Goal: Task Accomplishment & Management: Manage account settings

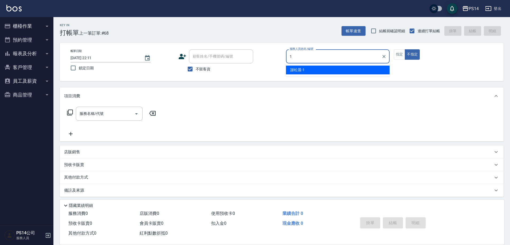
type input "謝松晨-1"
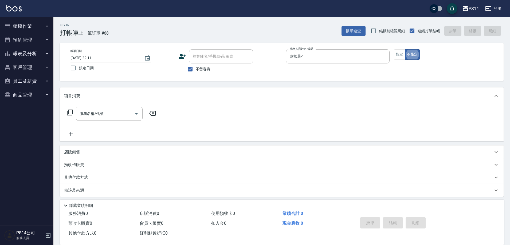
type button "false"
type input "3"
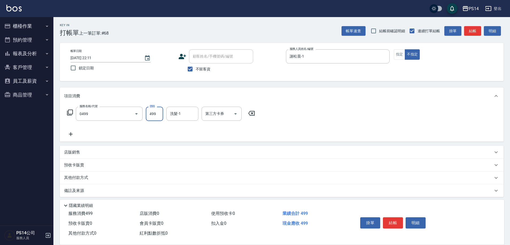
type input "[PERSON_NAME]499(0499)"
type input "謝欣紜-28"
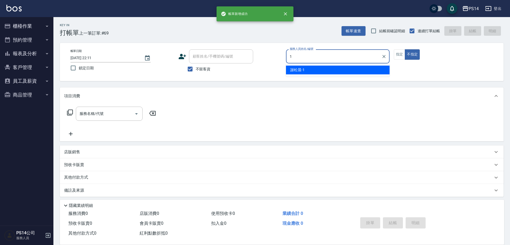
type input "謝松晨-1"
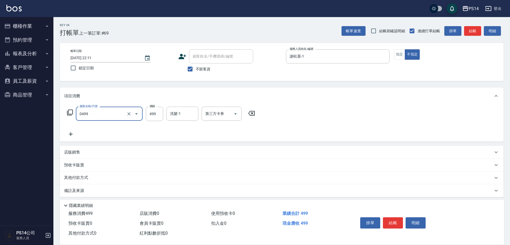
type input "[PERSON_NAME]499(0499)"
type input "陳羿淇-17"
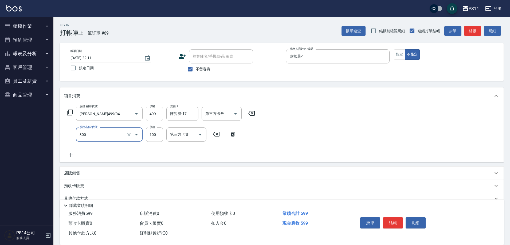
type input "剪髮(300)"
type input "50"
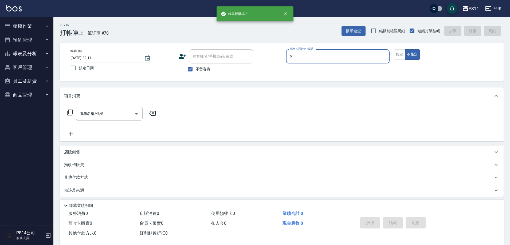
type input "[PERSON_NAME]-9"
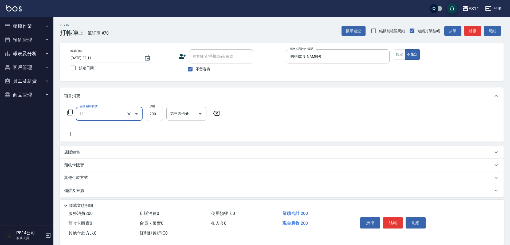
type input "200(111)"
type input "顏誼婷-26"
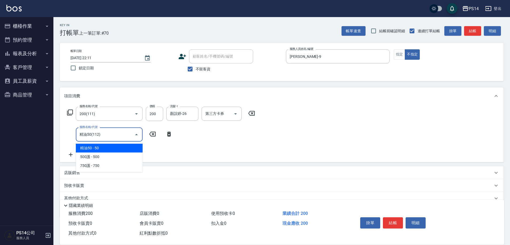
type input "精油50(112)"
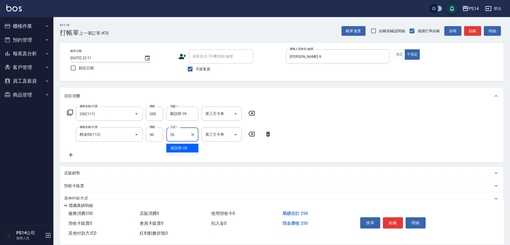
type input "顏誼婷-26"
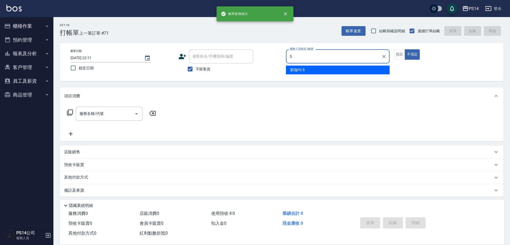
type input "劉珈均-5"
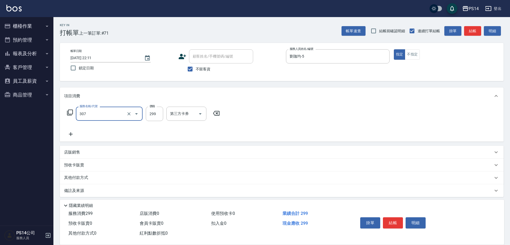
type input "剪髮(307)"
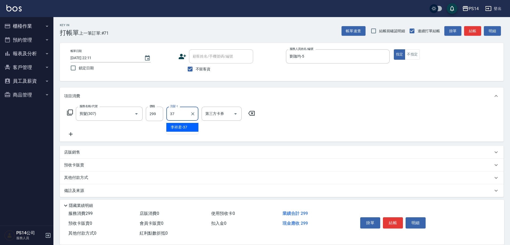
type input "李祥君 -37"
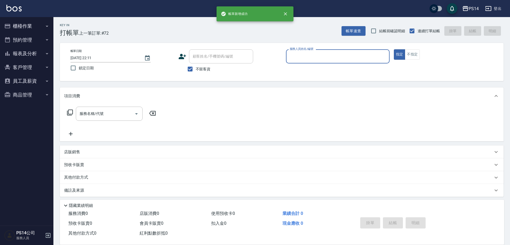
click at [25, 30] on button "櫃檯作業" at bounding box center [26, 26] width 49 height 14
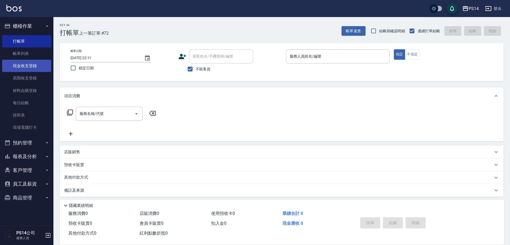
click at [37, 62] on link "現金收支登錄" at bounding box center [26, 66] width 49 height 12
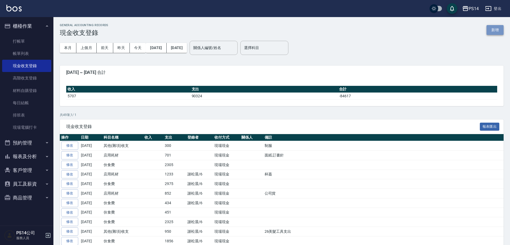
click at [497, 33] on button "新增" at bounding box center [494, 30] width 17 height 10
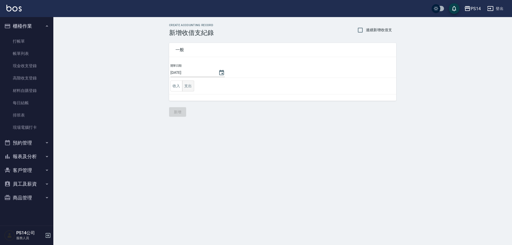
click at [186, 86] on button "支出" at bounding box center [188, 86] width 12 height 11
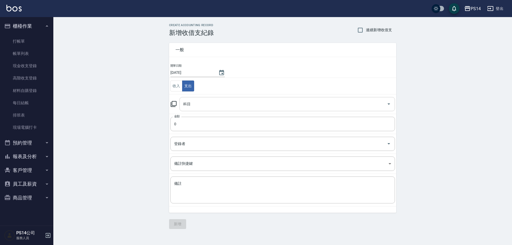
click at [193, 100] on input "科目" at bounding box center [283, 104] width 203 height 9
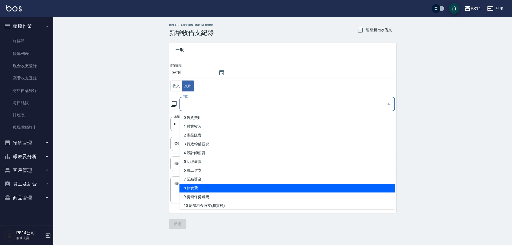
click at [211, 186] on li "8 伙食費" at bounding box center [288, 188] width 216 height 9
type input "8 伙食費"
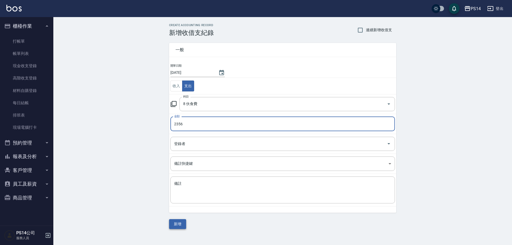
type input "2356"
click at [183, 228] on button "新增" at bounding box center [177, 224] width 17 height 10
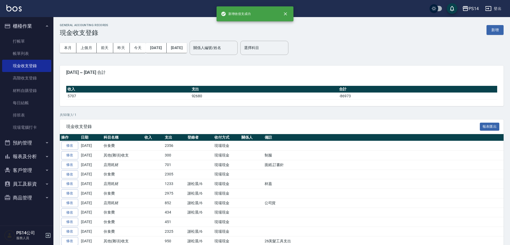
click at [27, 160] on button "報表及分析" at bounding box center [26, 157] width 49 height 14
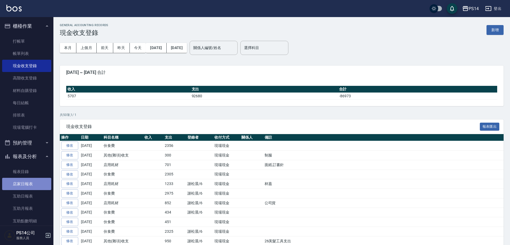
click at [29, 178] on link "店家日報表" at bounding box center [26, 184] width 49 height 12
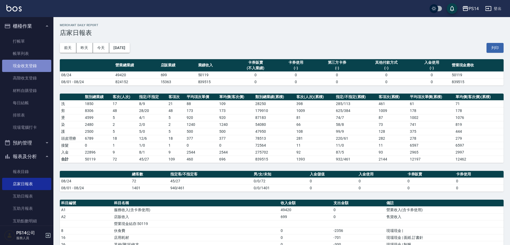
click at [30, 62] on link "現金收支登錄" at bounding box center [26, 66] width 49 height 12
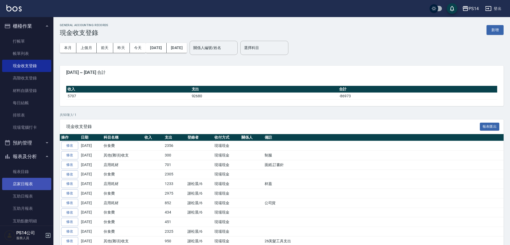
click at [27, 182] on link "店家日報表" at bounding box center [26, 184] width 49 height 12
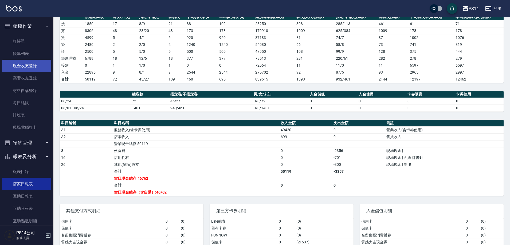
click at [28, 61] on link "現金收支登錄" at bounding box center [26, 66] width 49 height 12
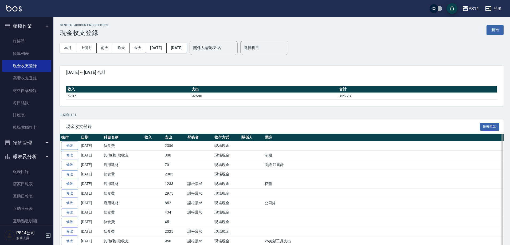
click at [74, 146] on link "修改" at bounding box center [69, 146] width 17 height 8
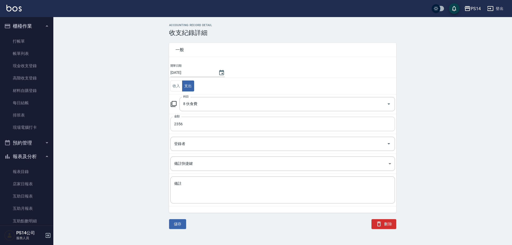
click at [181, 125] on input "2356" at bounding box center [282, 124] width 225 height 14
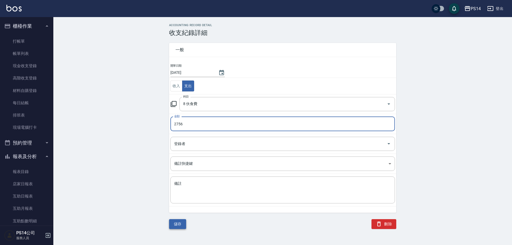
type input "2756"
click at [184, 221] on button "儲存" at bounding box center [177, 224] width 17 height 10
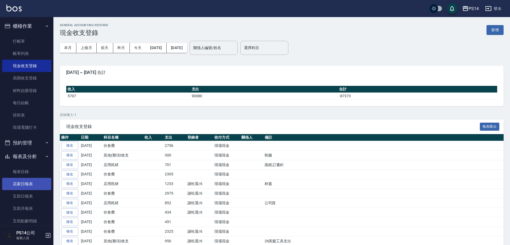
click at [22, 181] on link "店家日報表" at bounding box center [26, 184] width 49 height 12
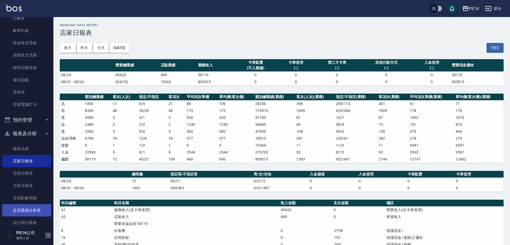
scroll to position [53, 0]
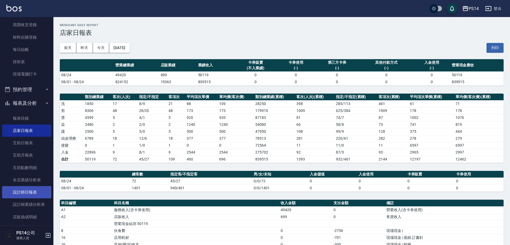
click at [22, 193] on link "設計師日報表" at bounding box center [26, 192] width 49 height 12
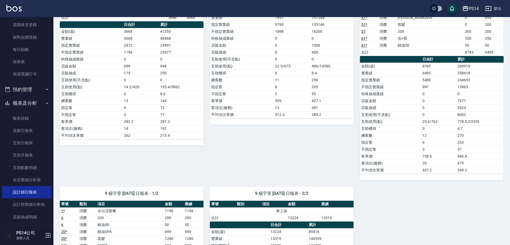
scroll to position [471, 0]
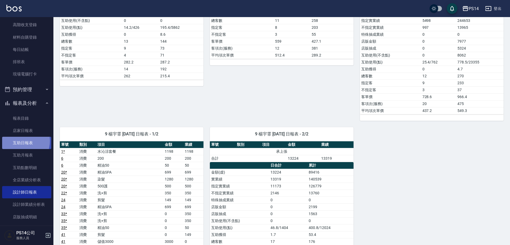
click at [19, 141] on link "互助日報表" at bounding box center [26, 143] width 49 height 12
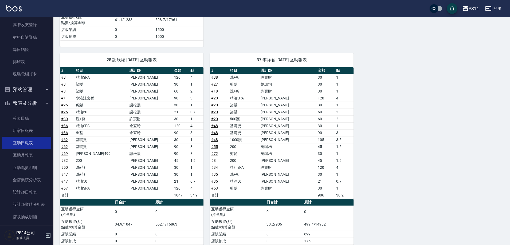
scroll to position [427, 0]
